Goal: Task Accomplishment & Management: Use online tool/utility

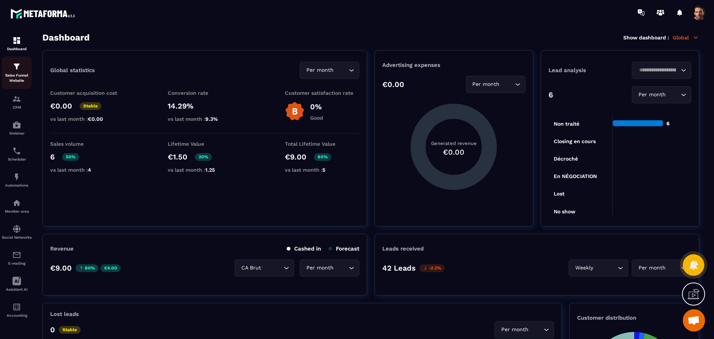
click at [14, 81] on p "Sales Funnel Website" at bounding box center [17, 78] width 30 height 10
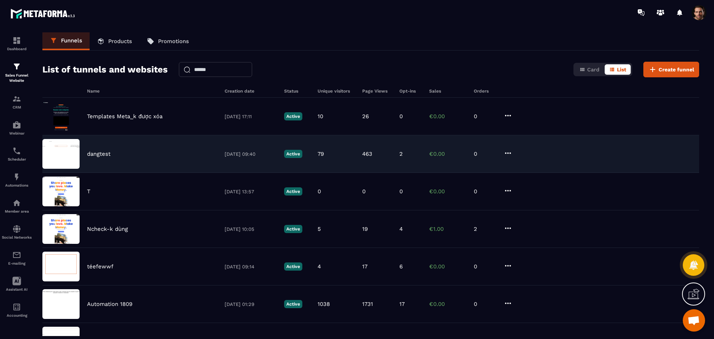
click at [389, 158] on div "dangtest [DATE] 09:40 Active 79 463 2 €0.00 0" at bounding box center [370, 154] width 656 height 38
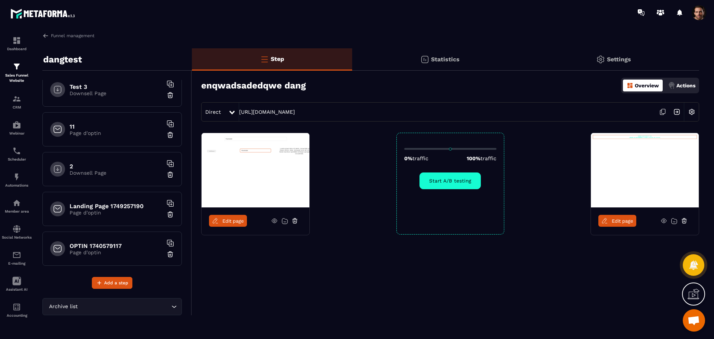
scroll to position [647, 0]
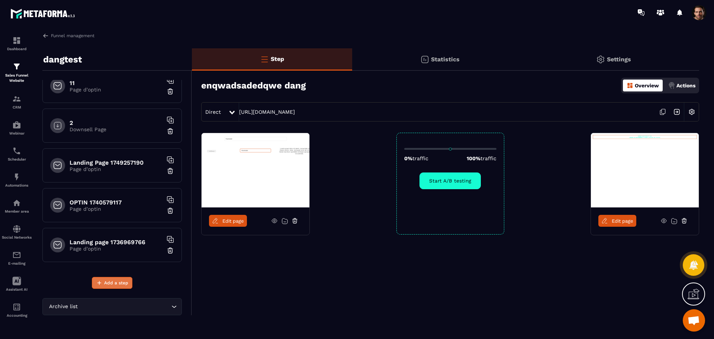
click at [115, 284] on span "Add a step" at bounding box center [116, 282] width 24 height 7
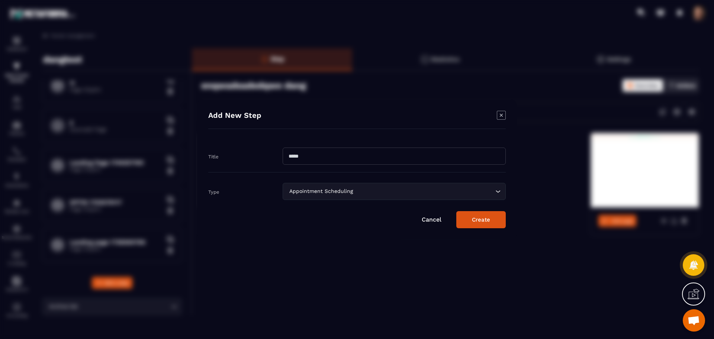
click at [365, 155] on input "Modal window" at bounding box center [393, 156] width 223 height 17
paste input "**********"
type input "**********"
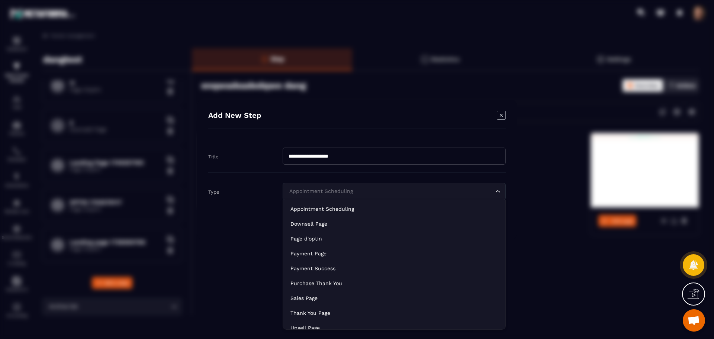
click at [378, 199] on div "Appointment Scheduling Loading..." at bounding box center [393, 191] width 223 height 17
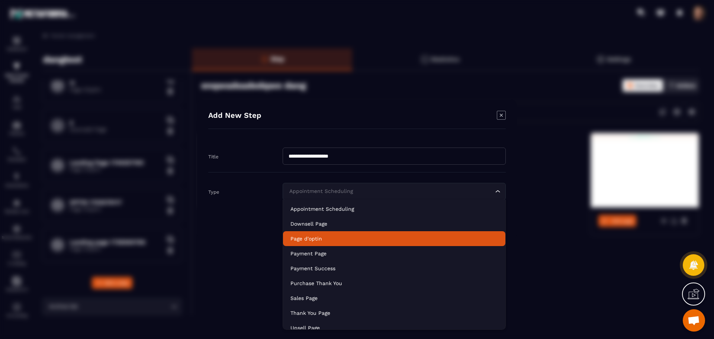
click at [353, 234] on li "Page d'optin" at bounding box center [394, 238] width 222 height 15
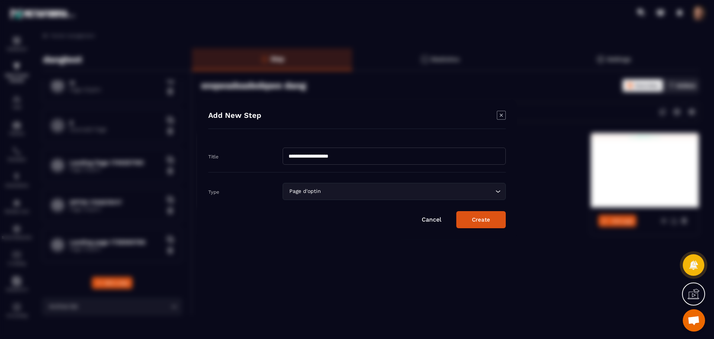
click at [461, 215] on button "Create" at bounding box center [480, 219] width 49 height 17
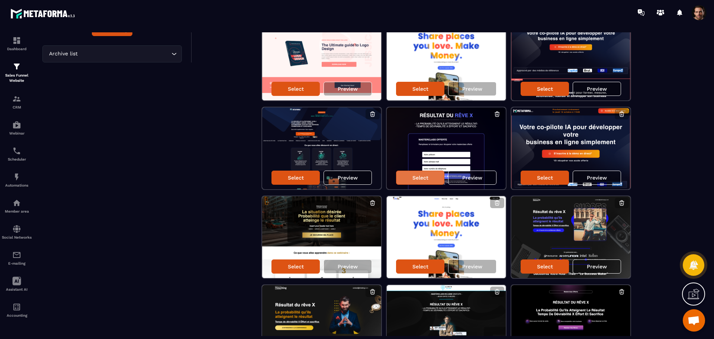
scroll to position [253, 0]
click at [419, 177] on p "Select" at bounding box center [420, 177] width 16 height 6
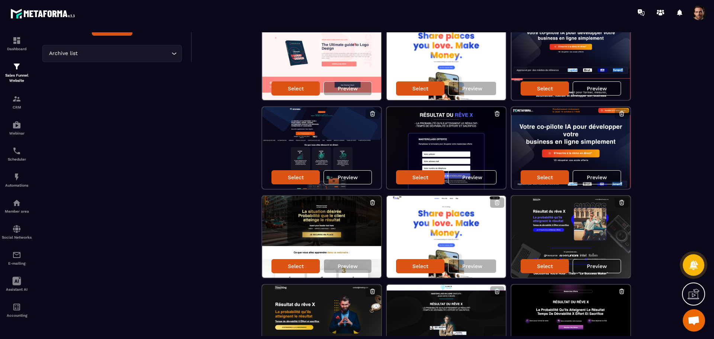
scroll to position [0, 0]
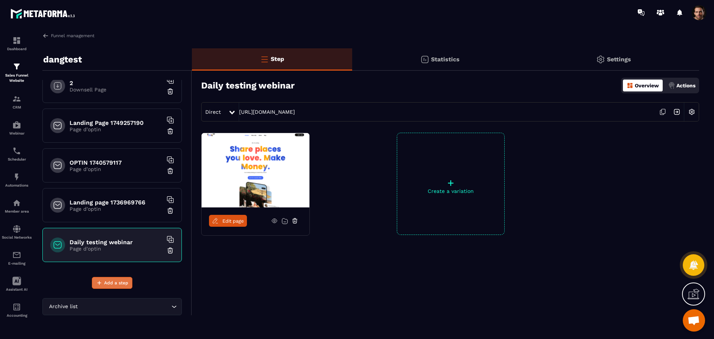
click at [109, 278] on button "Add a step" at bounding box center [112, 283] width 41 height 12
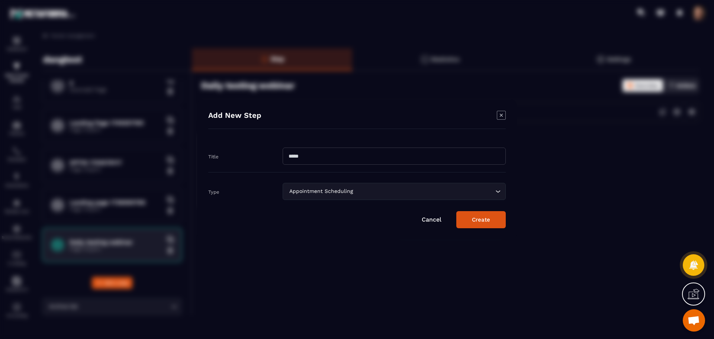
click at [312, 160] on input "Modal window" at bounding box center [393, 156] width 223 height 17
paste input "**********"
type input "**********"
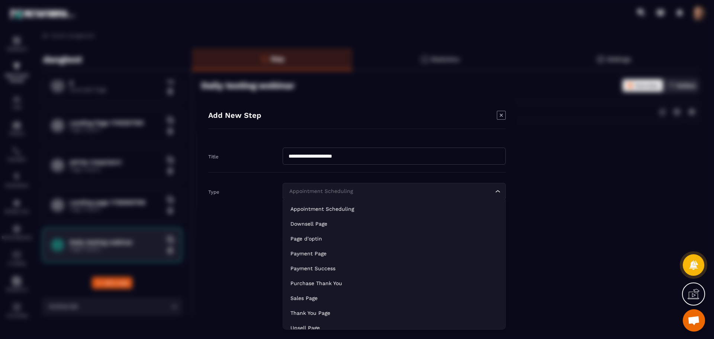
click at [311, 197] on div "Appointment Scheduling Loading..." at bounding box center [393, 191] width 223 height 17
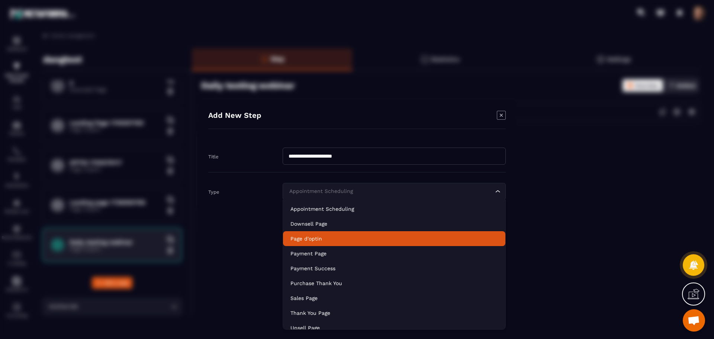
click at [325, 237] on p "Page d'optin" at bounding box center [393, 238] width 207 height 7
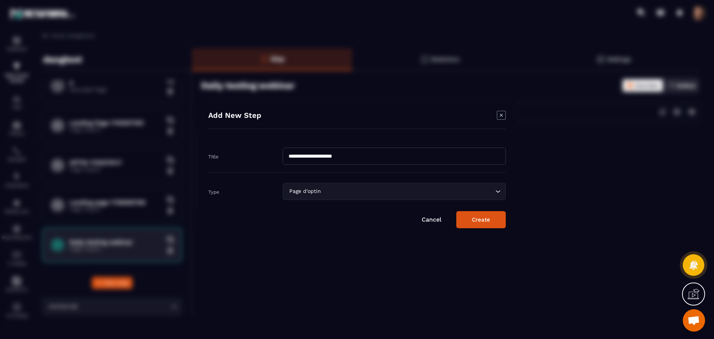
click at [478, 220] on button "Create" at bounding box center [480, 219] width 49 height 17
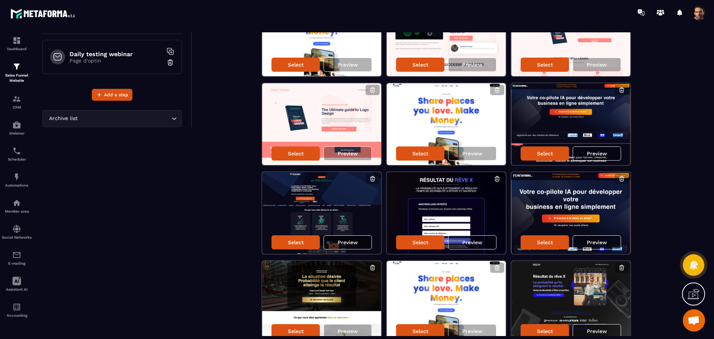
scroll to position [186, 0]
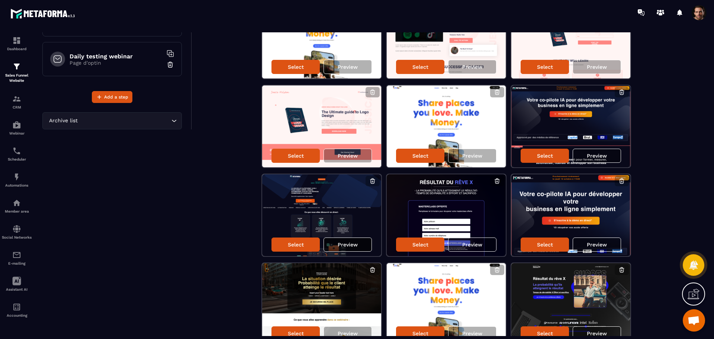
click at [342, 240] on div "Preview" at bounding box center [347, 244] width 48 height 14
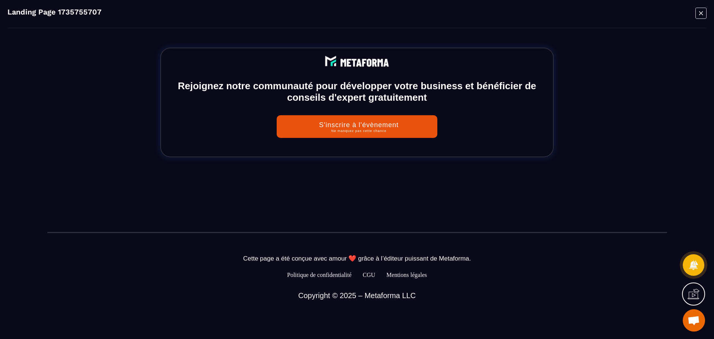
scroll to position [3043, 0]
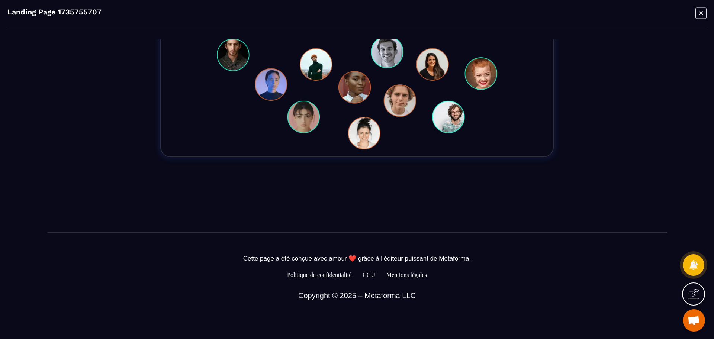
click at [702, 16] on icon "Modal window" at bounding box center [700, 13] width 11 height 12
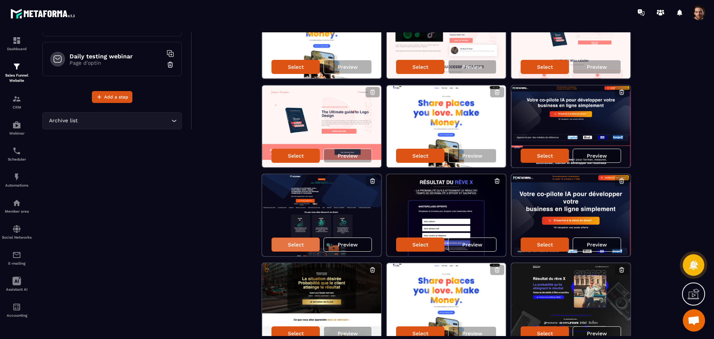
click at [300, 248] on div "Select" at bounding box center [295, 244] width 48 height 14
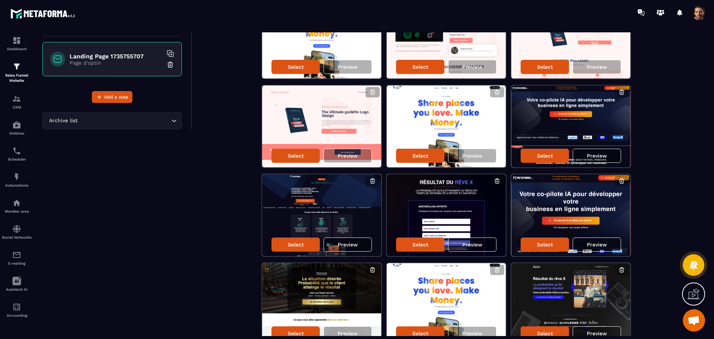
scroll to position [0, 0]
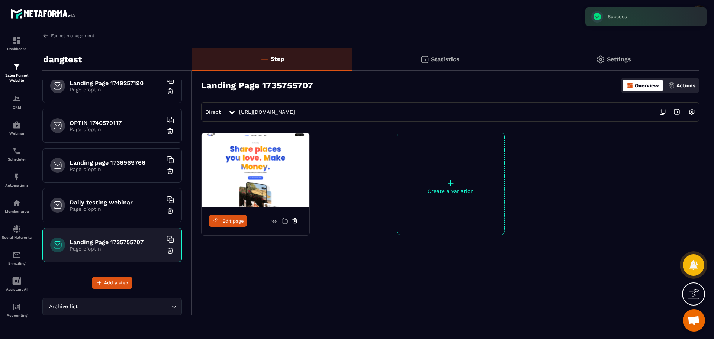
click at [218, 220] on icon at bounding box center [215, 220] width 7 height 7
